Goal: Navigation & Orientation: Find specific page/section

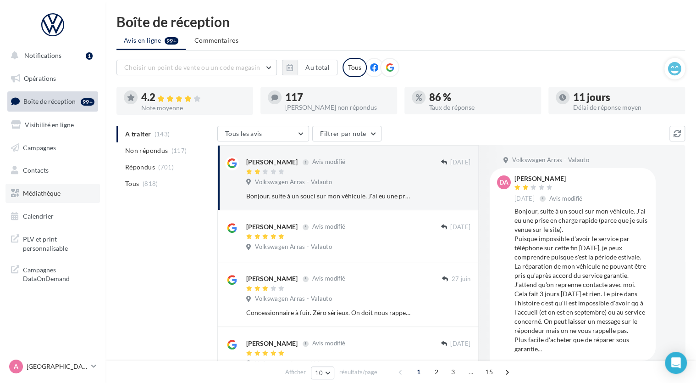
click at [60, 196] on span "Médiathèque" at bounding box center [42, 193] width 38 height 8
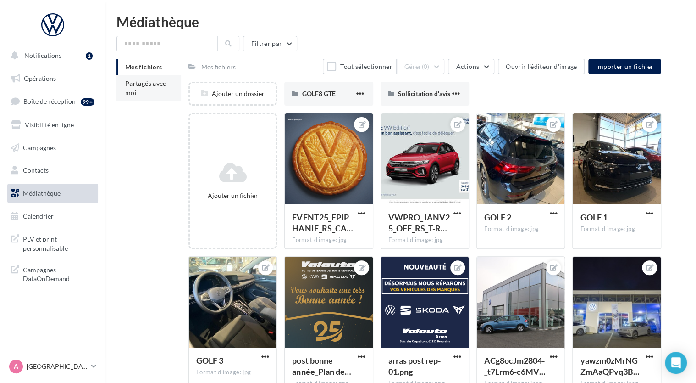
click at [149, 93] on li "Partagés avec moi" at bounding box center [149, 88] width 65 height 26
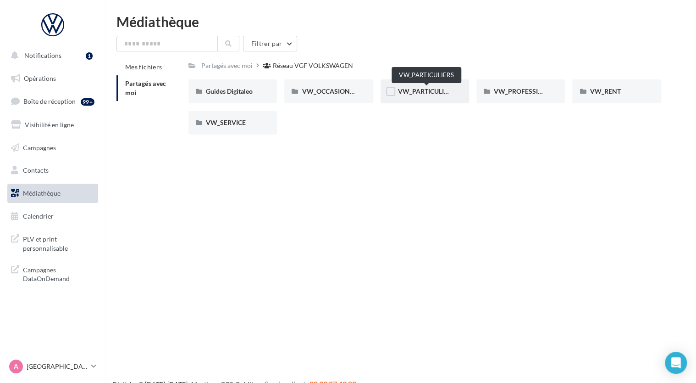
click at [431, 94] on span "VW_PARTICULIERS" at bounding box center [426, 91] width 57 height 8
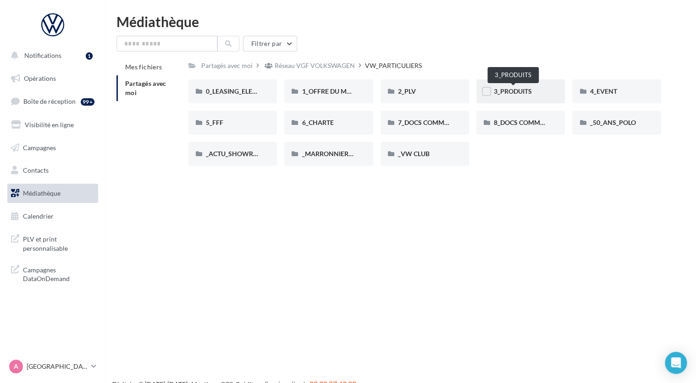
click at [501, 92] on span "3_PRODUITS" at bounding box center [513, 91] width 38 height 8
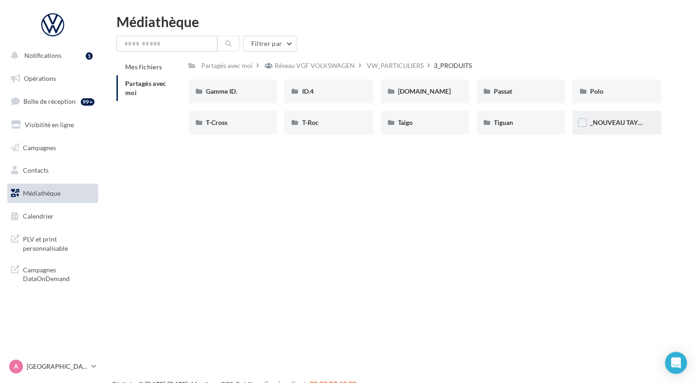
click at [612, 126] on span "_NOUVEAU TAYRON" at bounding box center [621, 122] width 62 height 8
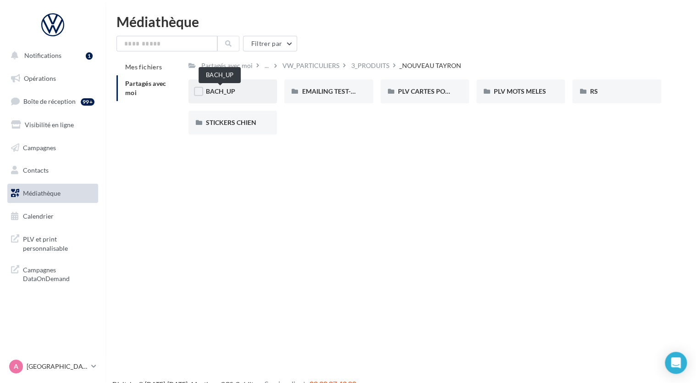
click at [217, 91] on span "BACH_UP" at bounding box center [220, 91] width 29 height 8
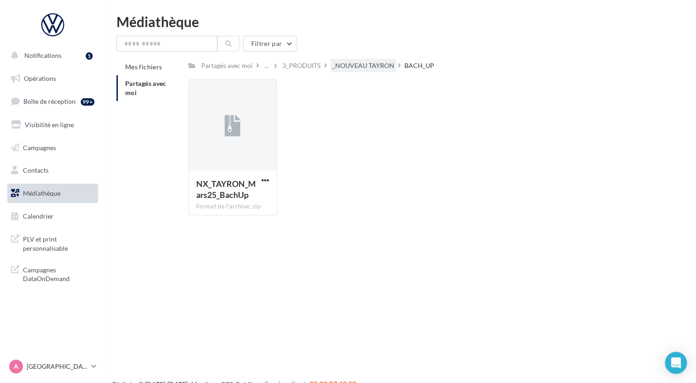
click at [361, 67] on div "_NOUVEAU TAYRON" at bounding box center [364, 65] width 62 height 9
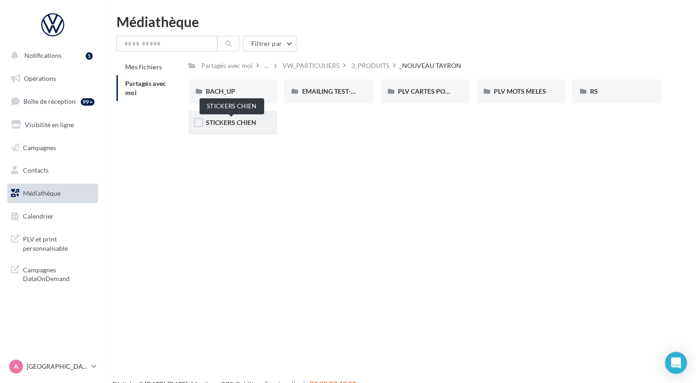
click at [241, 122] on span "STICKERS CHIEN" at bounding box center [231, 122] width 50 height 8
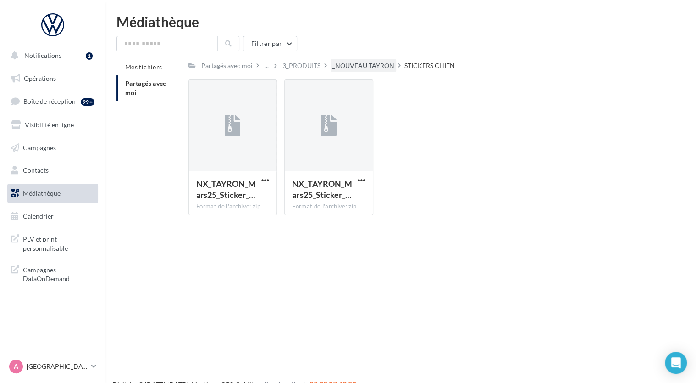
click at [384, 68] on div "_NOUVEAU TAYRON" at bounding box center [364, 65] width 62 height 9
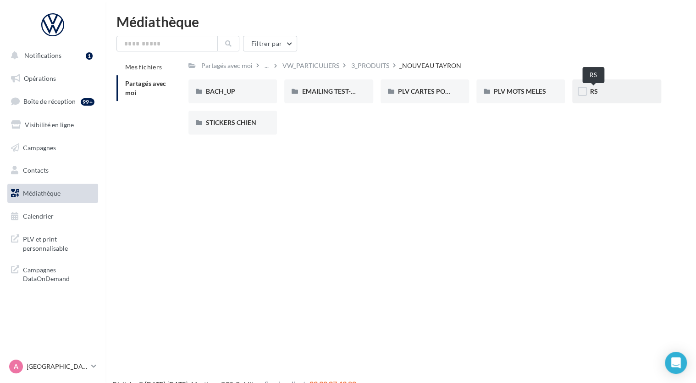
click at [590, 88] on span "RS" at bounding box center [594, 91] width 8 height 8
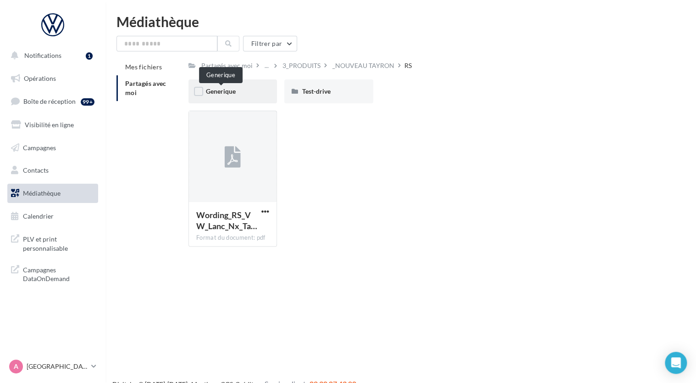
click at [229, 92] on span "Generique" at bounding box center [221, 91] width 30 height 8
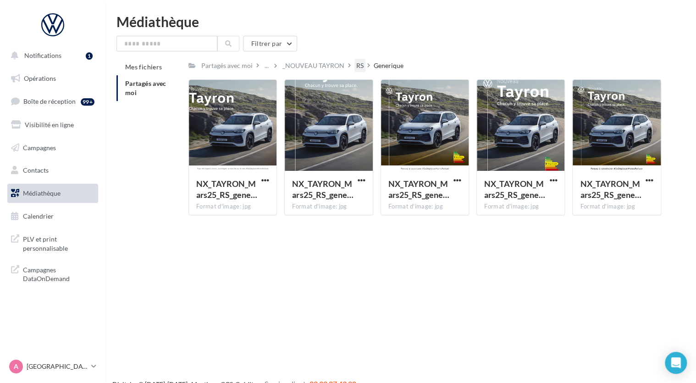
click at [357, 61] on div "RS" at bounding box center [359, 65] width 7 height 9
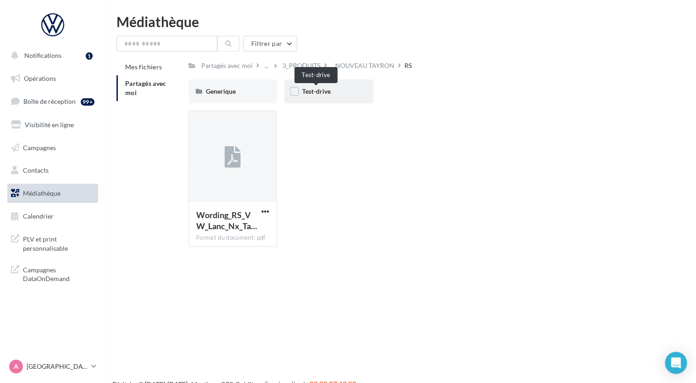
click at [321, 92] on span "Test-drive" at bounding box center [316, 91] width 28 height 8
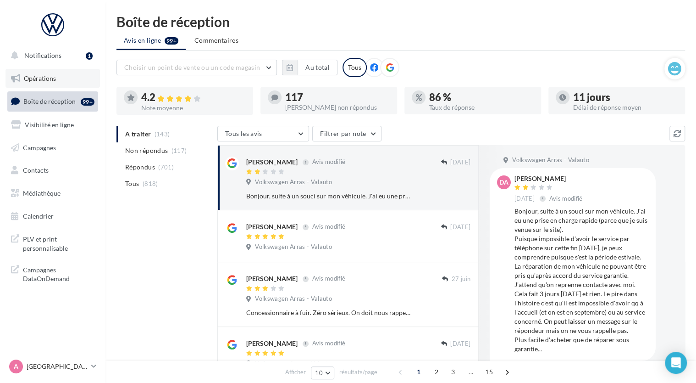
click at [38, 78] on span "Opérations" at bounding box center [40, 78] width 32 height 8
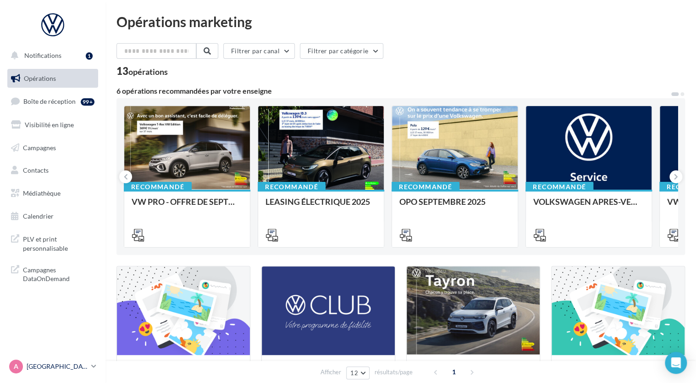
click at [90, 367] on link "A ARRAS vw-pagr-62217" at bounding box center [52, 365] width 91 height 17
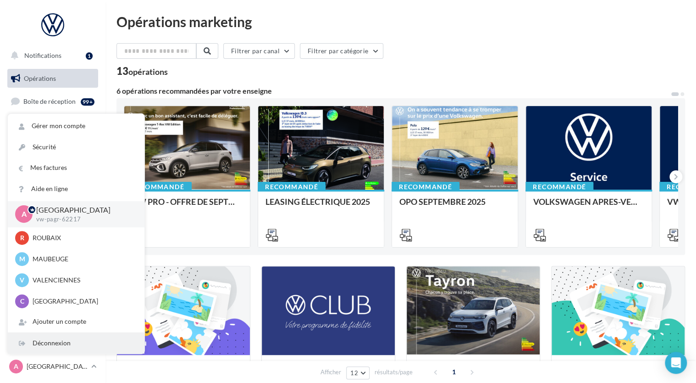
click at [79, 345] on div "Déconnexion" at bounding box center [76, 343] width 137 height 21
